Goal: Task Accomplishment & Management: Use online tool/utility

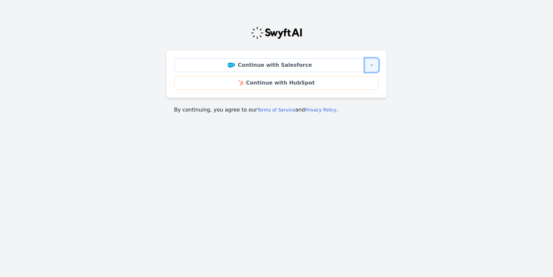
click at [375, 65] on button "More sign-in options" at bounding box center [372, 65] width 14 height 14
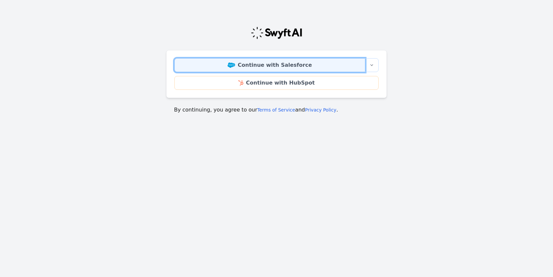
click at [306, 61] on link "Continue with Salesforce" at bounding box center [269, 65] width 191 height 14
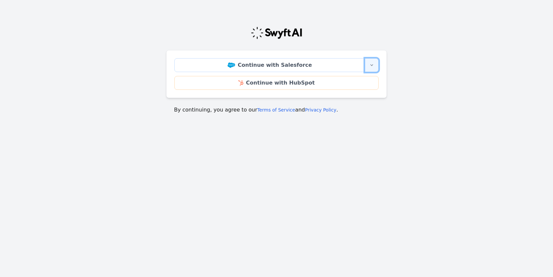
click at [371, 66] on icon "button" at bounding box center [371, 64] width 5 height 5
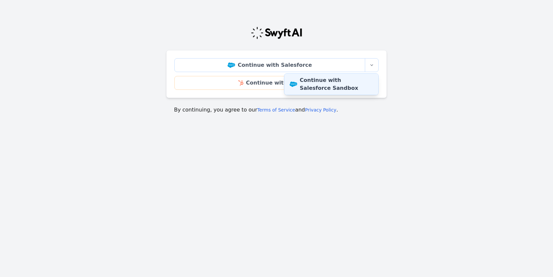
click at [337, 84] on link "Continue with Salesforce Sandbox" at bounding box center [331, 84] width 94 height 21
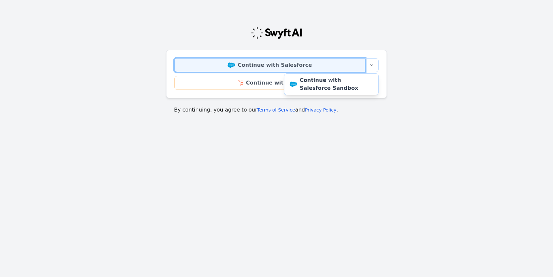
click at [256, 63] on link "Continue with Salesforce" at bounding box center [269, 65] width 191 height 14
click at [262, 65] on link "Continue with Salesforce" at bounding box center [269, 65] width 191 height 14
click at [252, 67] on link "Continue with Salesforce" at bounding box center [269, 65] width 191 height 14
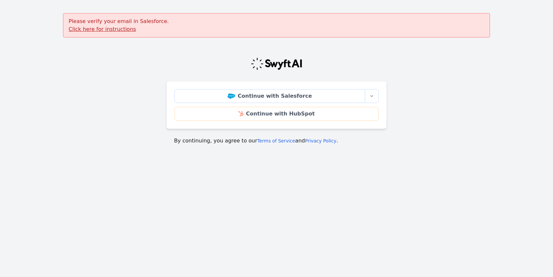
click at [98, 30] on u "Click here for instructions" at bounding box center [102, 29] width 67 height 6
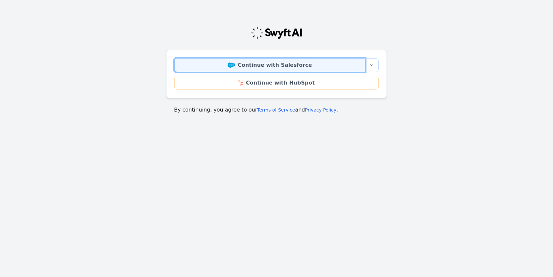
click at [262, 63] on link "Continue with Salesforce" at bounding box center [269, 65] width 191 height 14
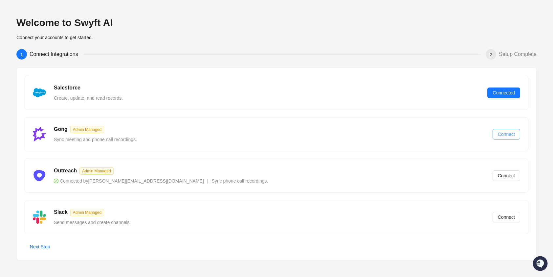
click at [505, 134] on span "Connect" at bounding box center [506, 133] width 17 height 7
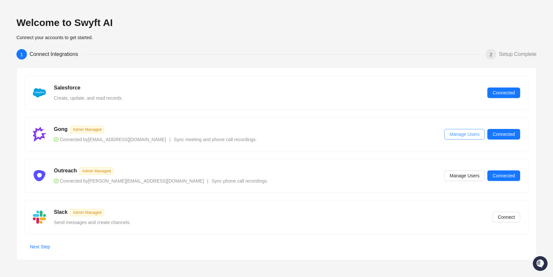
click at [467, 136] on span "Manage Users" at bounding box center [465, 133] width 30 height 7
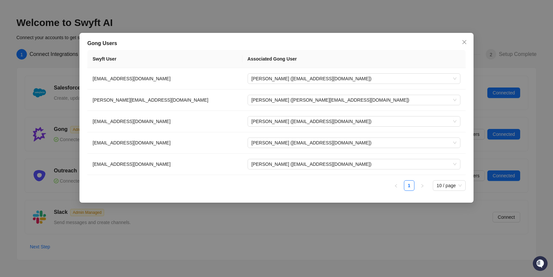
click at [239, 20] on div "Gong Users Swyft User Associated Gong User dillonrichey@drata.com Dillon Richey…" at bounding box center [276, 138] width 553 height 277
